Goal: Transaction & Acquisition: Purchase product/service

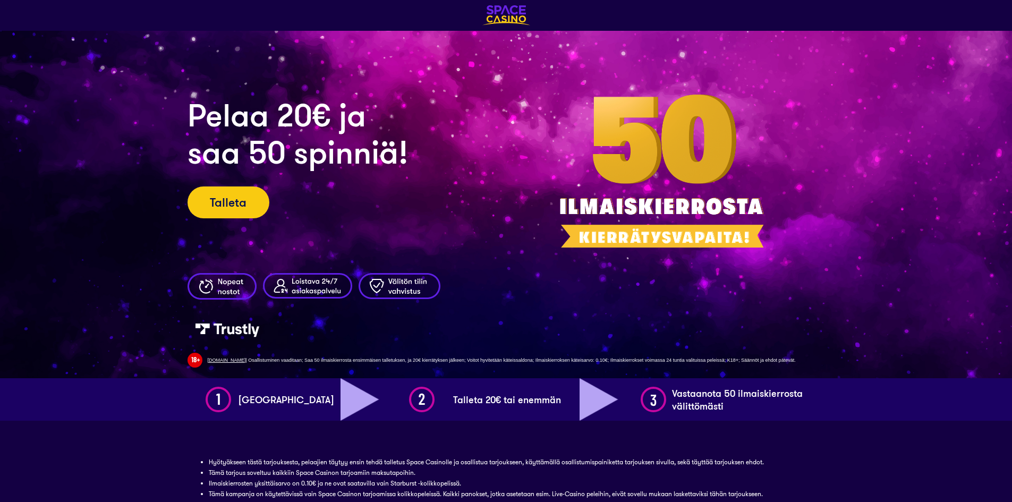
click at [495, 18] on img at bounding box center [506, 15] width 48 height 20
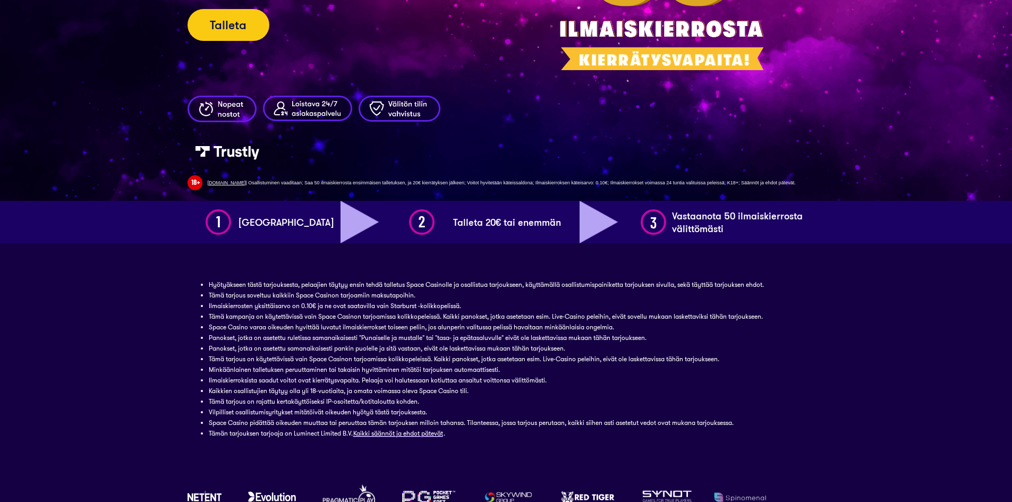
scroll to position [53, 0]
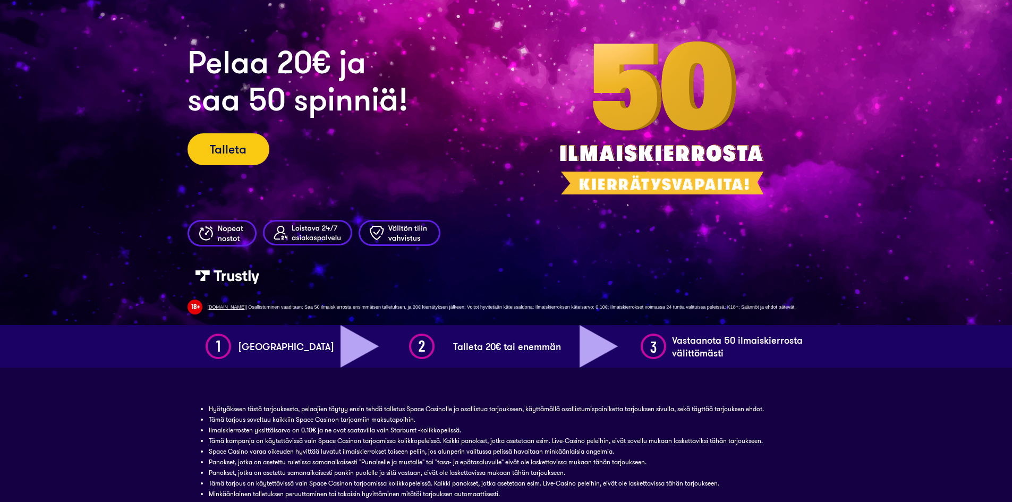
click at [256, 343] on h1 "[GEOGRAPHIC_DATA]" at bounding box center [283, 346] width 100 height 13
click at [224, 344] on img at bounding box center [218, 346] width 27 height 27
drag, startPoint x: 225, startPoint y: 342, endPoint x: 250, endPoint y: 342, distance: 24.4
click at [226, 342] on img at bounding box center [218, 346] width 27 height 27
click at [274, 347] on h1 "[GEOGRAPHIC_DATA]" at bounding box center [283, 346] width 100 height 13
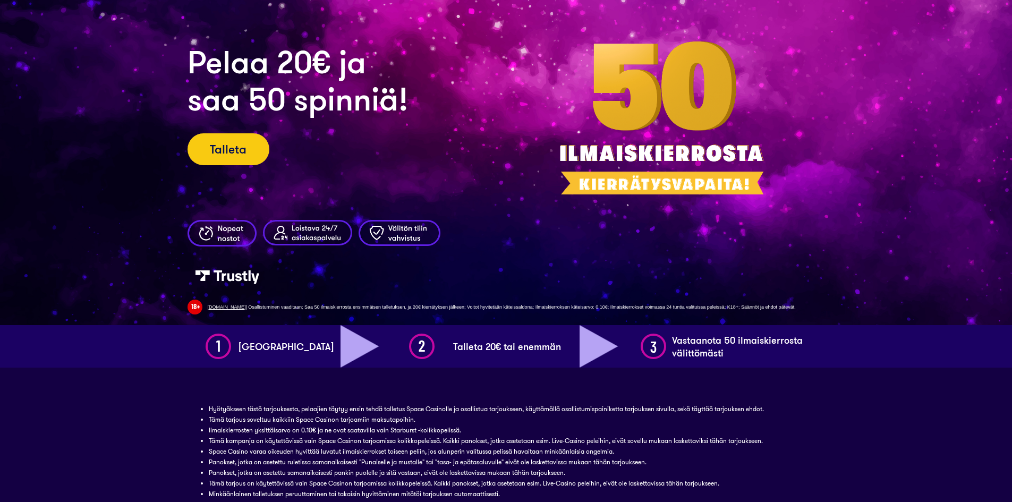
click at [274, 347] on h1 "[GEOGRAPHIC_DATA]" at bounding box center [283, 346] width 100 height 13
click at [351, 349] on img at bounding box center [365, 346] width 48 height 43
click at [351, 350] on img at bounding box center [365, 346] width 48 height 43
click at [440, 349] on div "Talleta 20€ tai enemmän" at bounding box center [515, 346] width 250 height 43
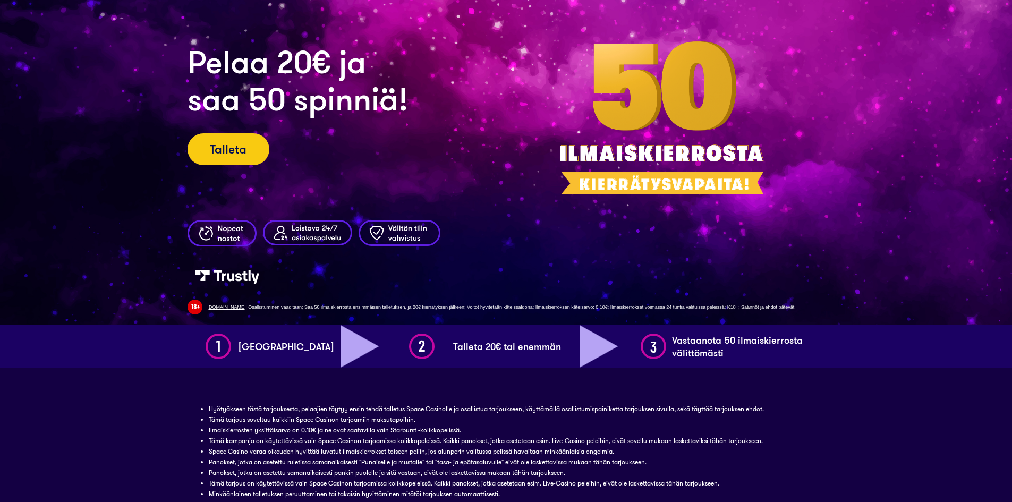
click at [474, 348] on h1 "Talleta 20€ tai enemmän" at bounding box center [504, 346] width 113 height 13
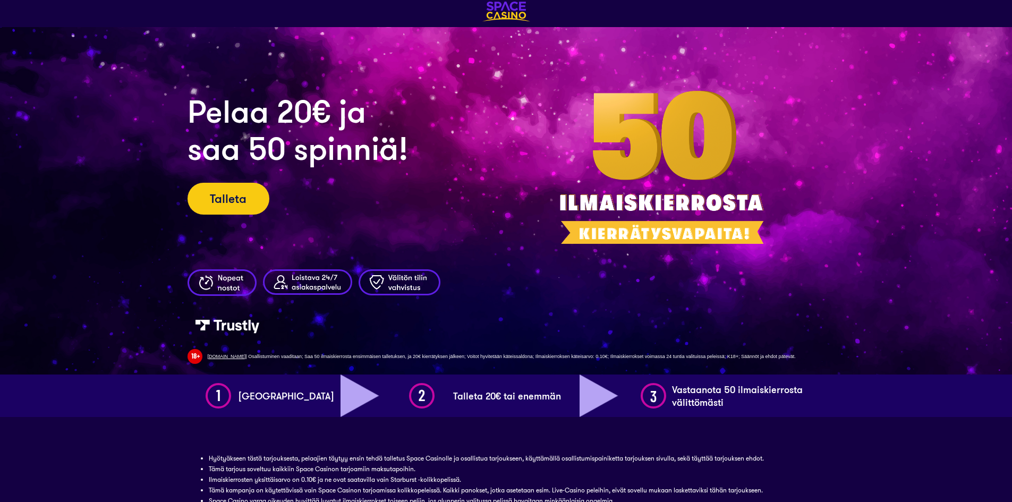
scroll to position [0, 0]
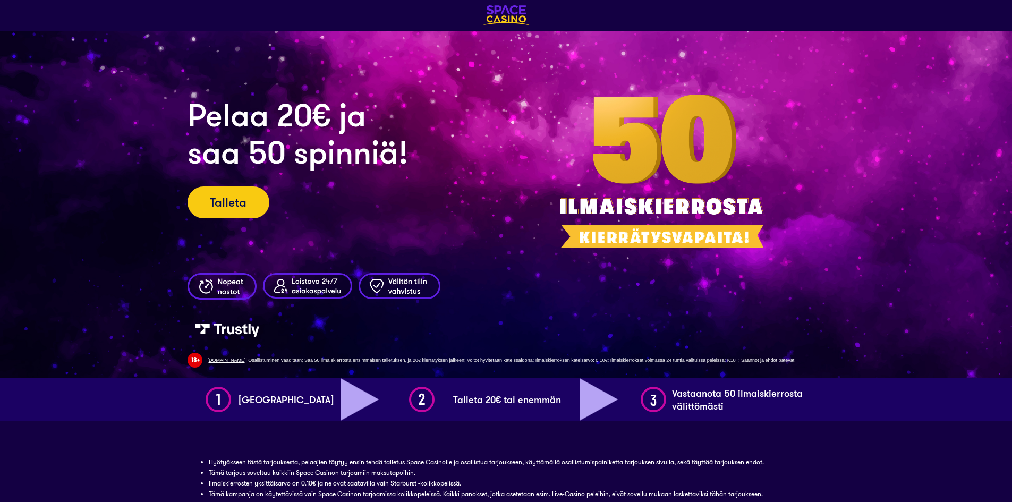
click at [507, 13] on img at bounding box center [506, 15] width 48 height 20
click at [508, 12] on img at bounding box center [506, 15] width 48 height 20
click at [241, 209] on link "Talleta" at bounding box center [229, 202] width 82 height 32
